Goal: Information Seeking & Learning: Check status

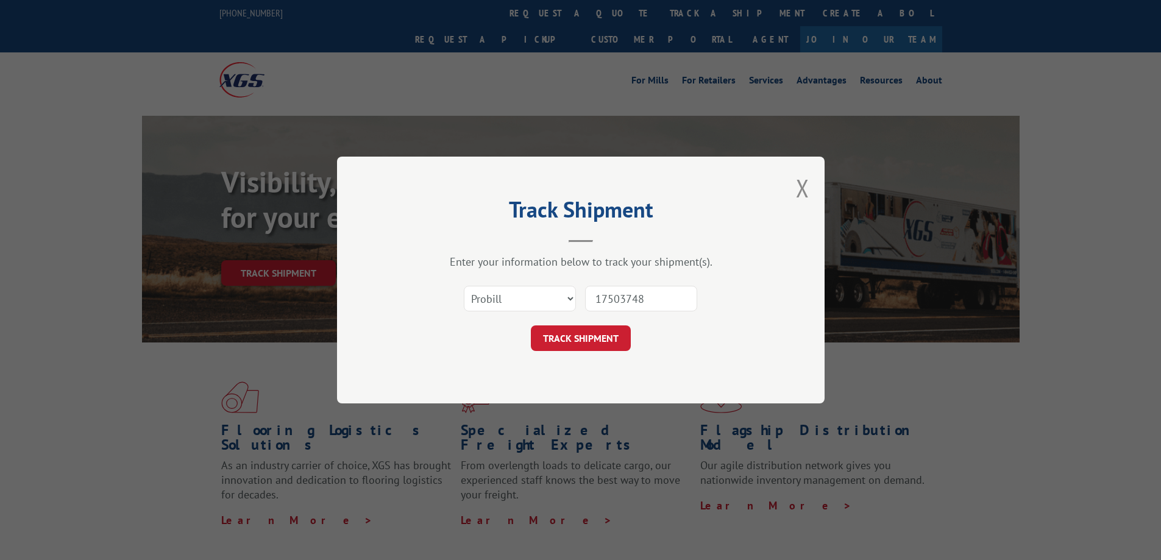
type input "17503748"
drag, startPoint x: 0, startPoint y: 0, endPoint x: 580, endPoint y: 336, distance: 670.1
click at [580, 336] on button "TRACK SHIPMENT" at bounding box center [581, 338] width 100 height 26
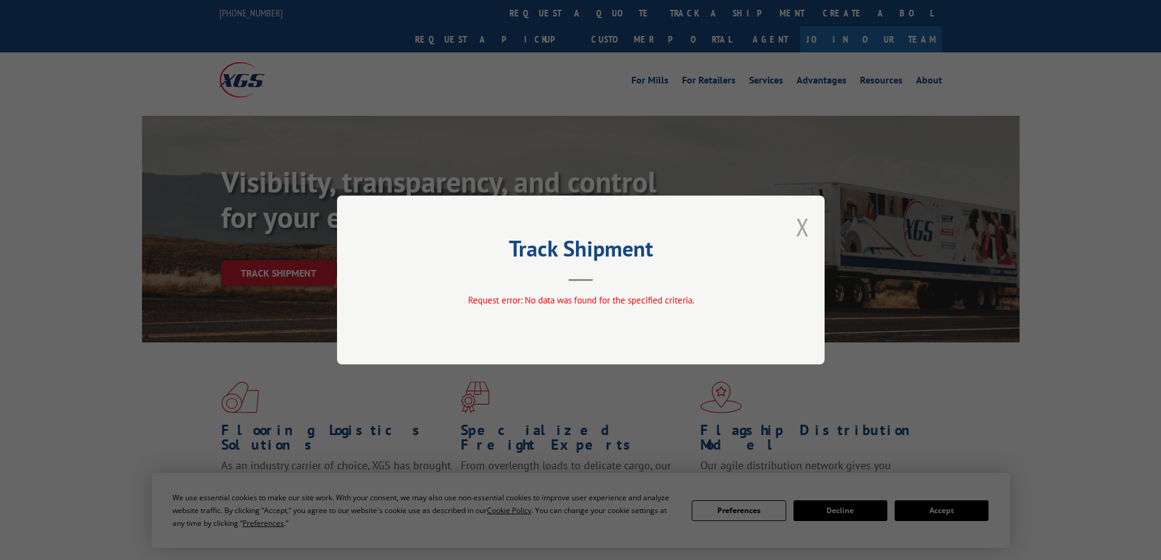
click at [801, 232] on button "Close modal" at bounding box center [802, 227] width 13 height 32
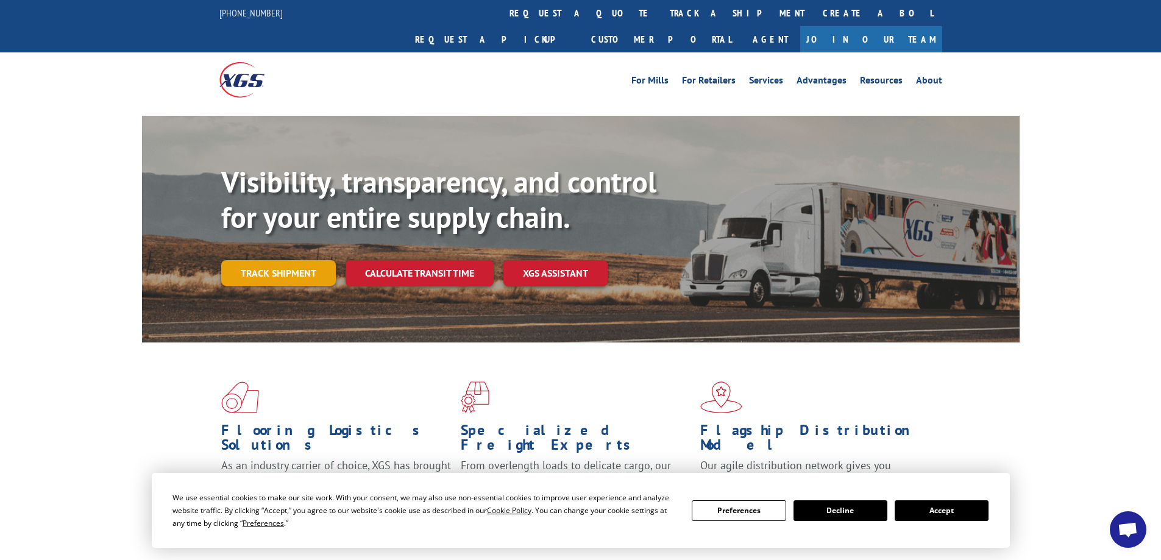
click at [266, 260] on link "Track shipment" at bounding box center [278, 273] width 115 height 26
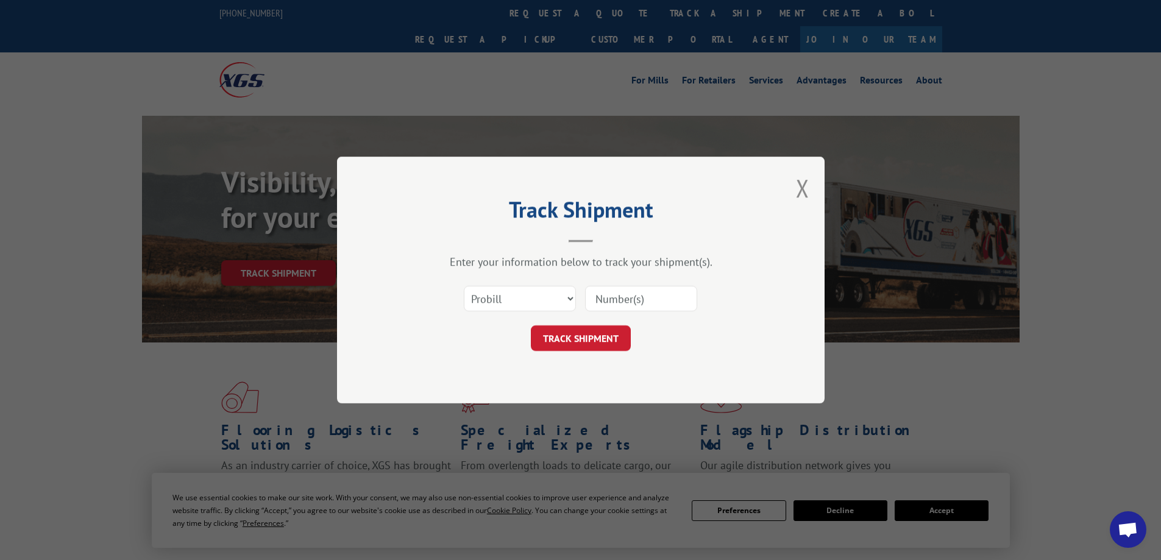
click at [642, 302] on input at bounding box center [641, 299] width 112 height 26
type input "17503748"
click at [586, 340] on button "TRACK SHIPMENT" at bounding box center [581, 338] width 100 height 26
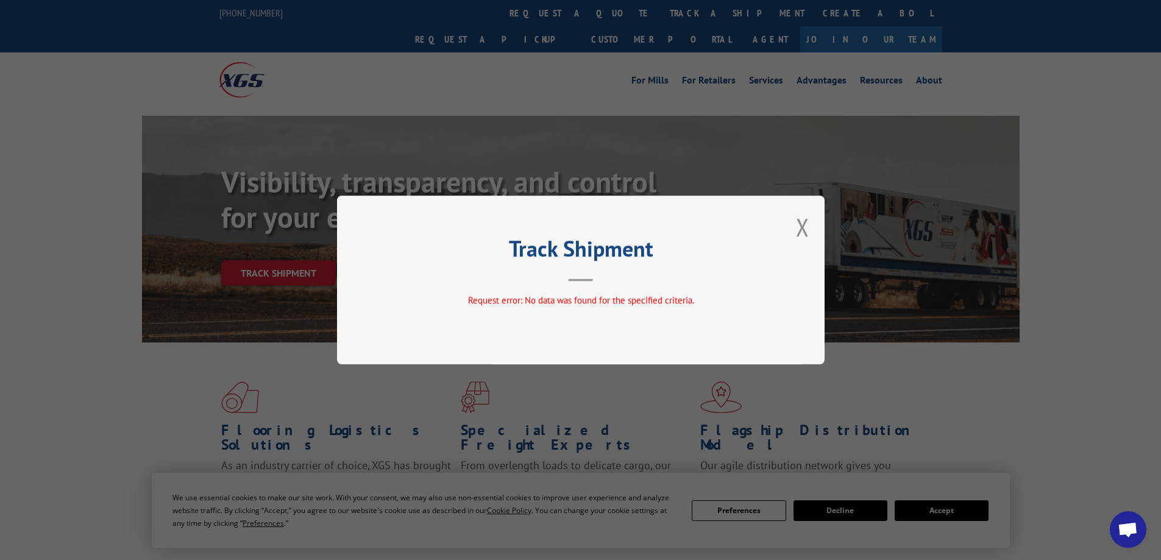
click at [812, 231] on div "Track Shipment Request error: No data was found for the specified criteria." at bounding box center [581, 280] width 488 height 169
click at [796, 232] on button "Close modal" at bounding box center [802, 227] width 13 height 32
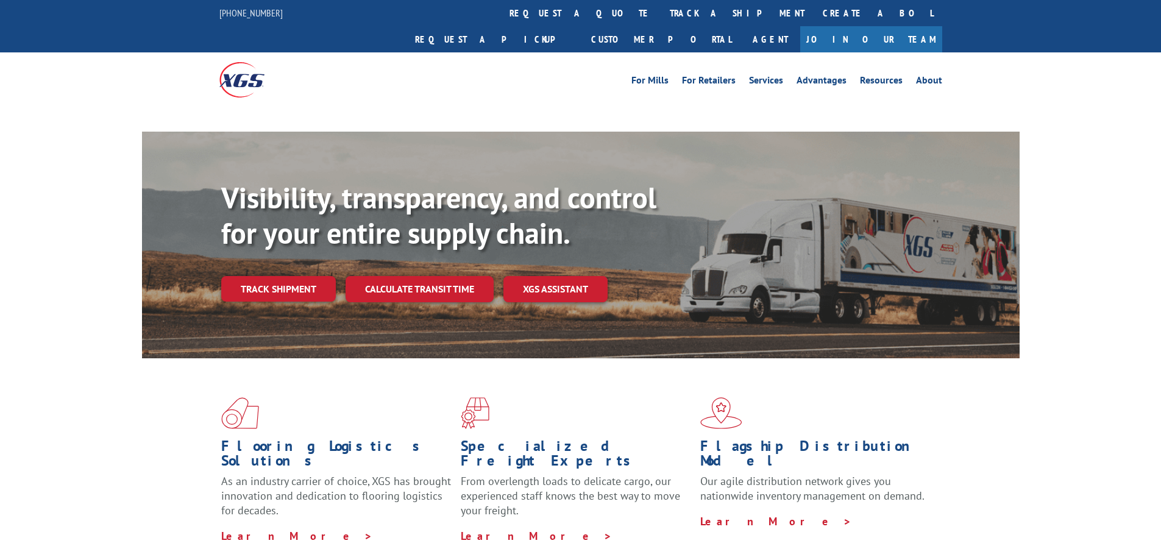
click at [262, 261] on div "Visibility, transparency, and control for your entire supply chain. Track shipm…" at bounding box center [620, 265] width 798 height 170
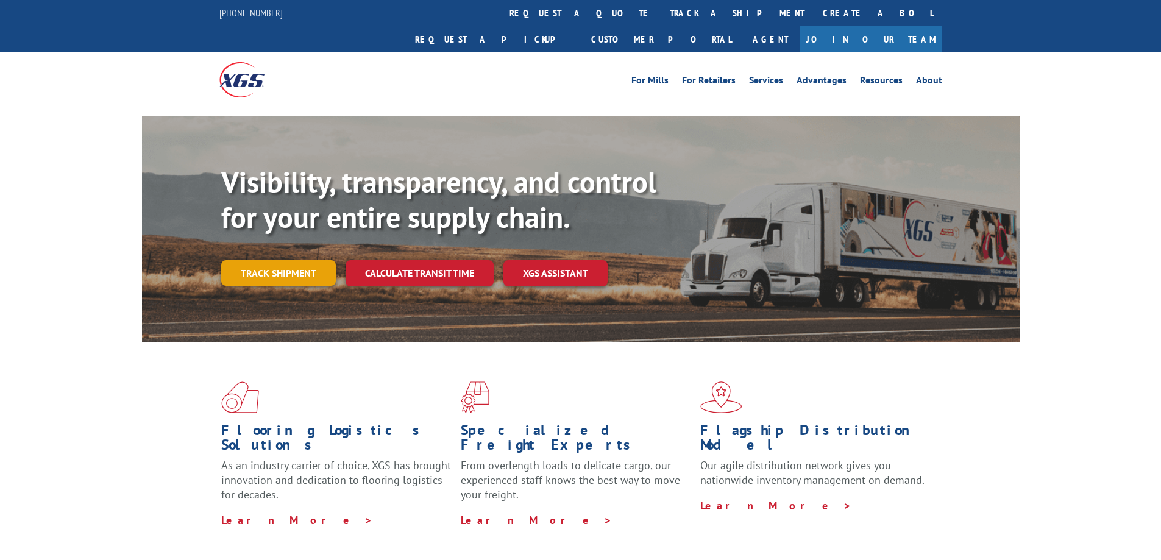
click at [317, 260] on link "Track shipment" at bounding box center [278, 273] width 115 height 26
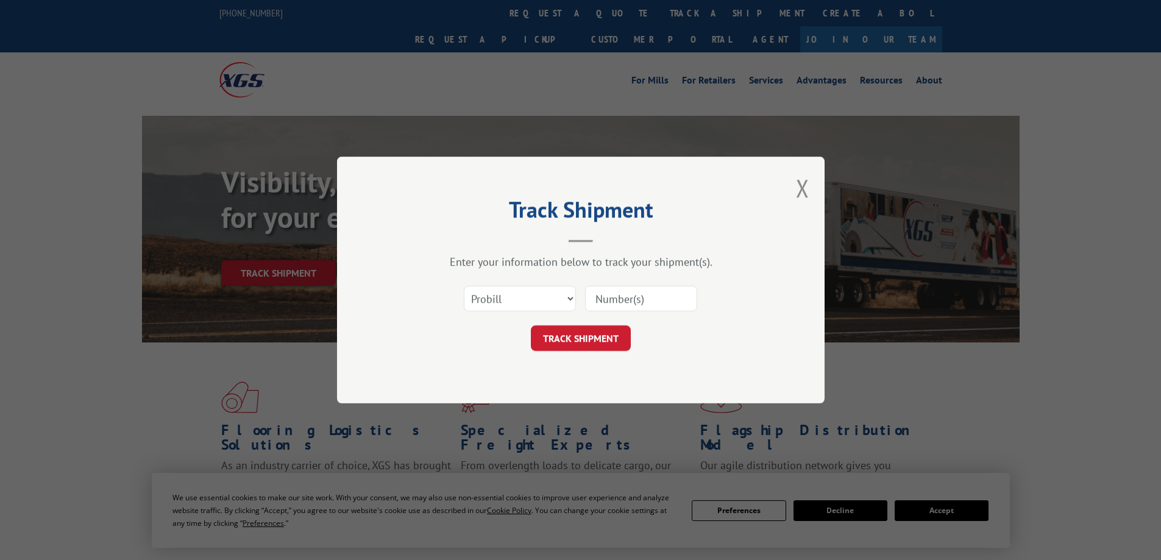
click at [622, 299] on input at bounding box center [641, 299] width 112 height 26
paste input "17386499"
type input "17386499"
click at [559, 342] on button "TRACK SHIPMENT" at bounding box center [581, 338] width 100 height 26
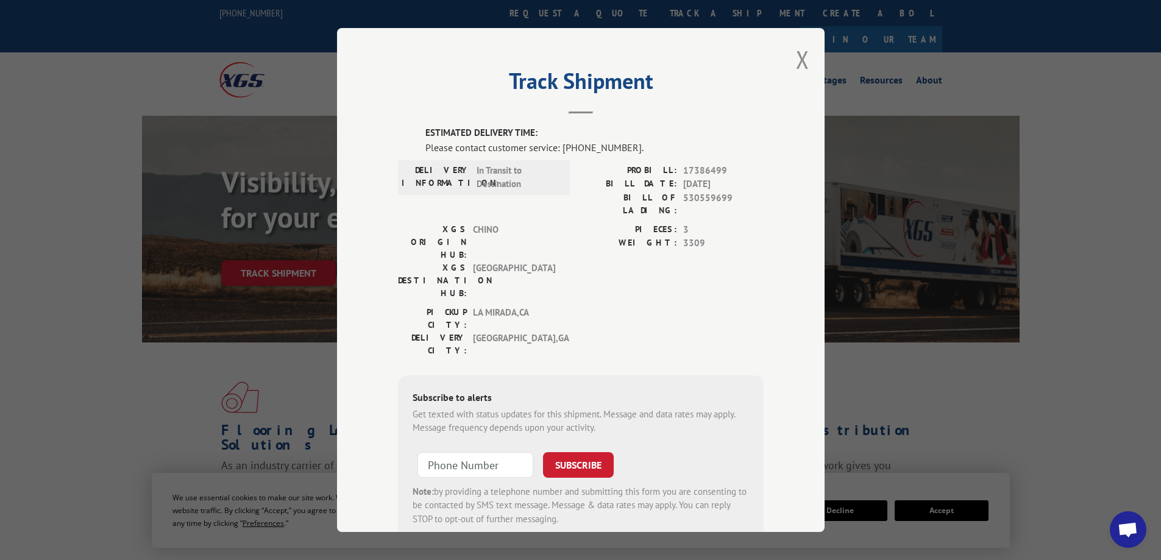
drag, startPoint x: 799, startPoint y: 63, endPoint x: 707, endPoint y: 78, distance: 92.7
click at [797, 63] on button "Close modal" at bounding box center [802, 59] width 13 height 32
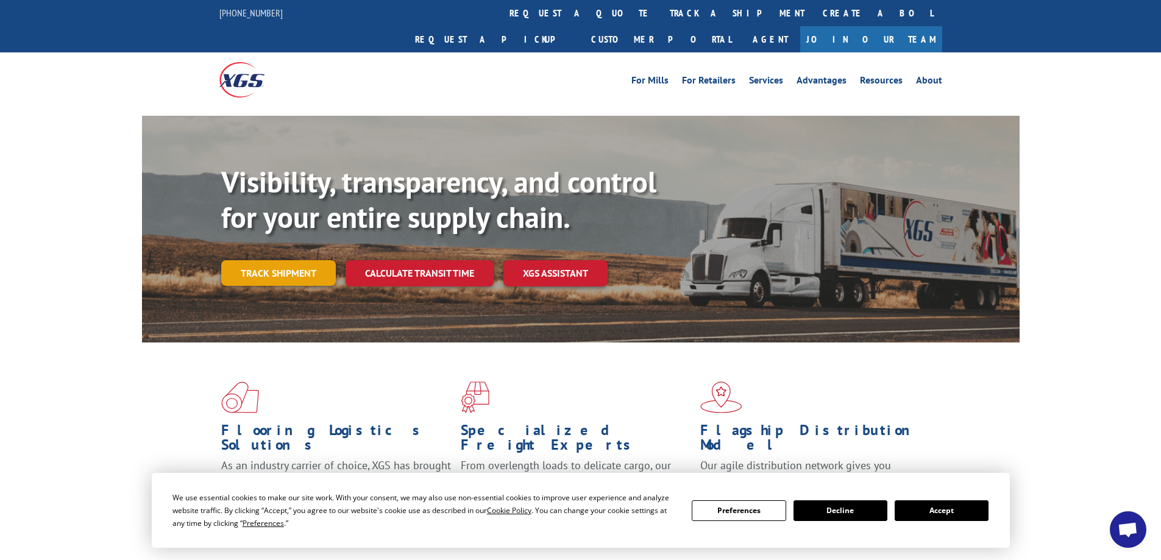
click at [288, 260] on link "Track shipment" at bounding box center [278, 273] width 115 height 26
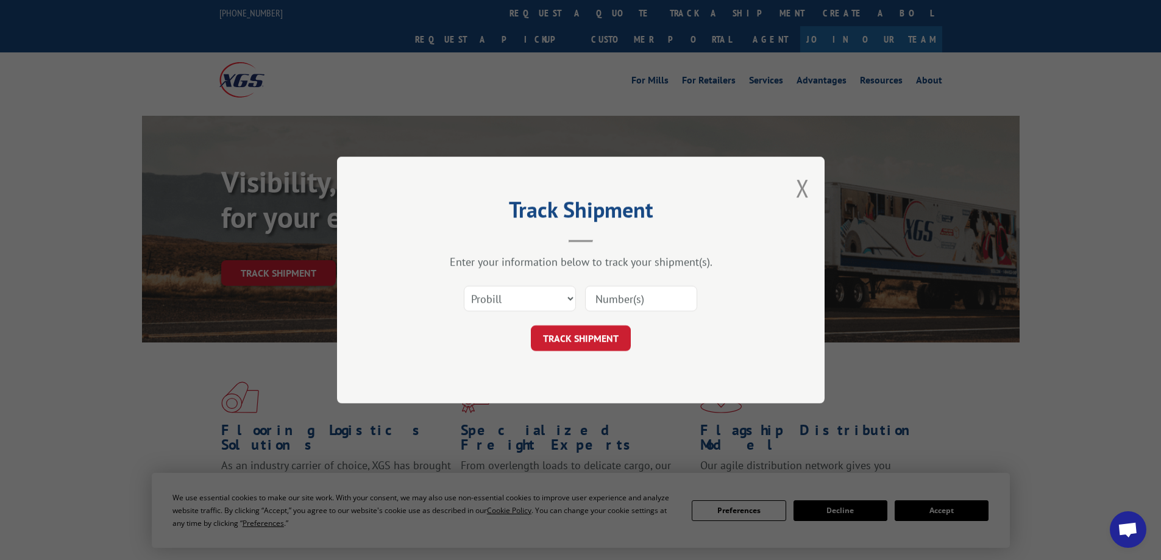
click at [657, 302] on input at bounding box center [641, 299] width 112 height 26
paste input "17503748"
type input "17503748"
click at [584, 338] on button "TRACK SHIPMENT" at bounding box center [581, 338] width 100 height 26
